Goal: Navigation & Orientation: Find specific page/section

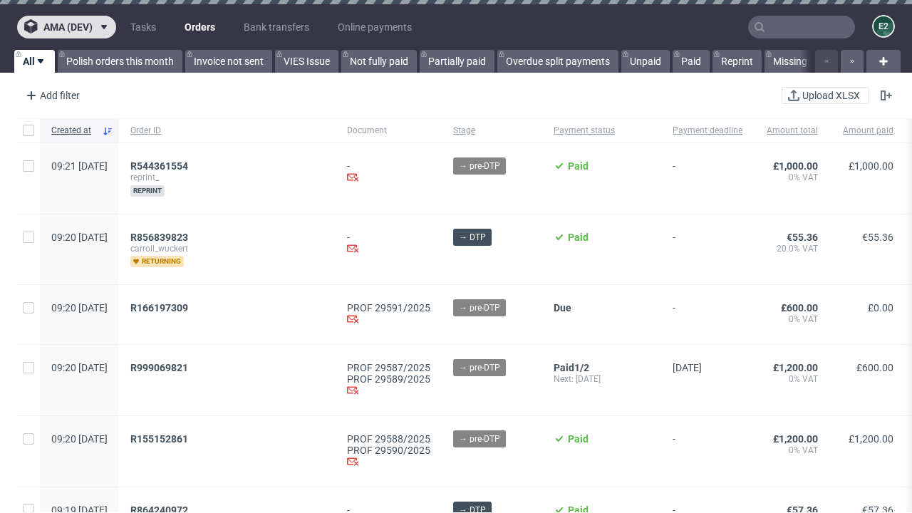
click at [66, 27] on span "ama (dev)" at bounding box center [67, 27] width 49 height 10
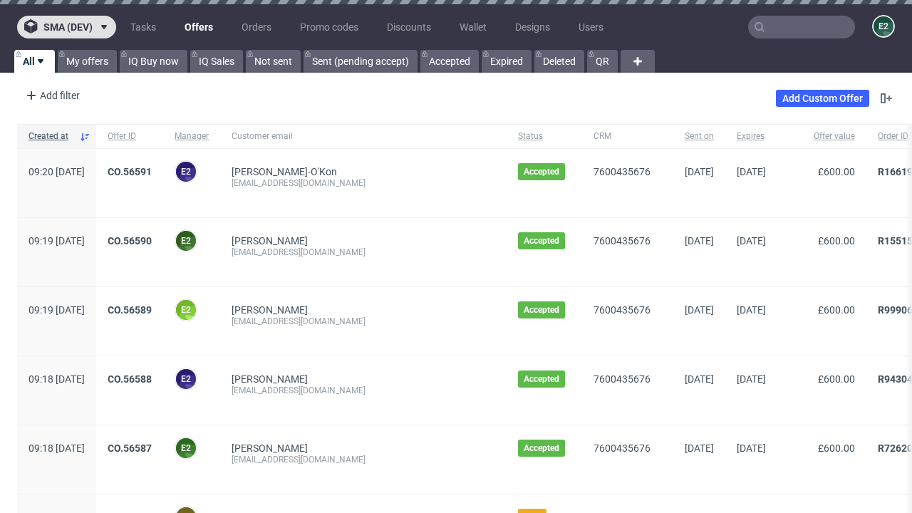
click at [66, 27] on span "sma (dev)" at bounding box center [67, 27] width 49 height 10
